Goal: Task Accomplishment & Management: Complete application form

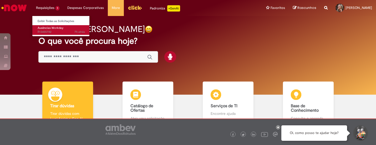
click at [48, 28] on span "Ausências Workday" at bounding box center [51, 28] width 26 height 4
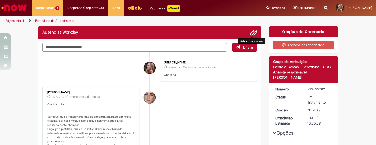
click at [251, 33] on span "Adicionar anexos" at bounding box center [253, 33] width 6 height 6
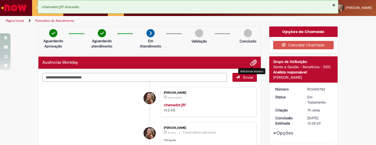
click at [202, 77] on textarea "Digite sua mensagem aqui..." at bounding box center [134, 77] width 185 height 9
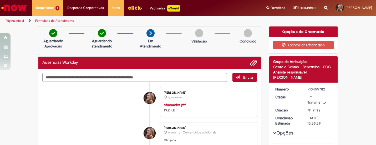
type textarea "**********"
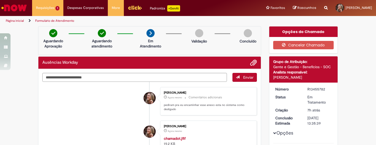
drag, startPoint x: 103, startPoint y: 102, endPoint x: 106, endPoint y: 101, distance: 3.7
click at [103, 102] on li "[PERSON_NAME] Agora mesmo Agora mesmo Comentários adicionais pediram pra eu enc…" at bounding box center [149, 101] width 215 height 29
click at [115, 90] on li "[PERSON_NAME] Agora mesmo Agora mesmo Comentários adicionais pediram pra eu enc…" at bounding box center [149, 101] width 215 height 29
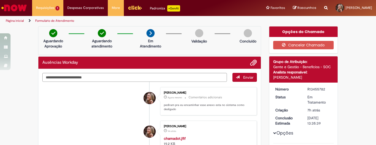
click at [133, 7] on img "Menu Cabeçalho" at bounding box center [135, 8] width 14 height 8
